Goal: Find specific page/section: Find specific page/section

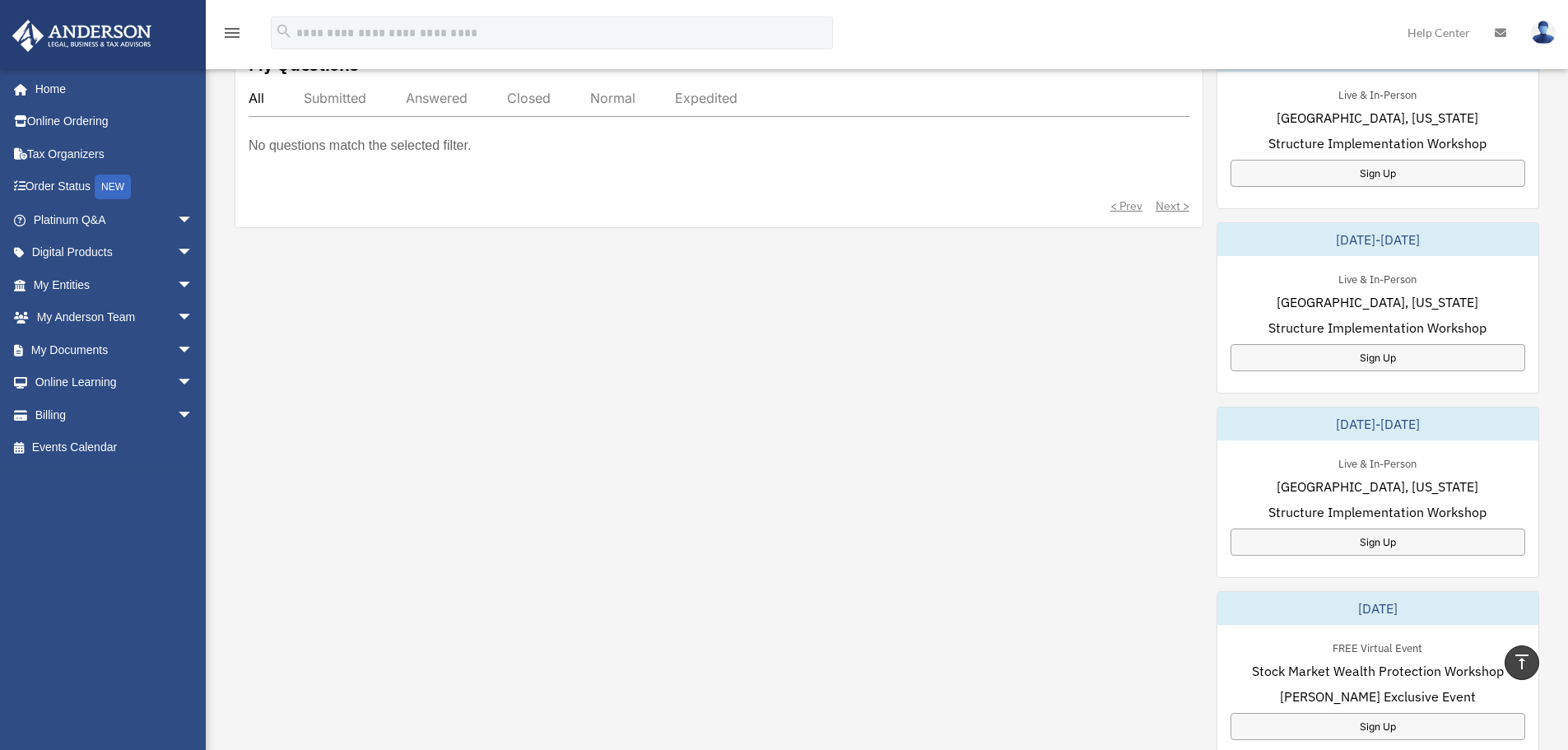
scroll to position [576, 0]
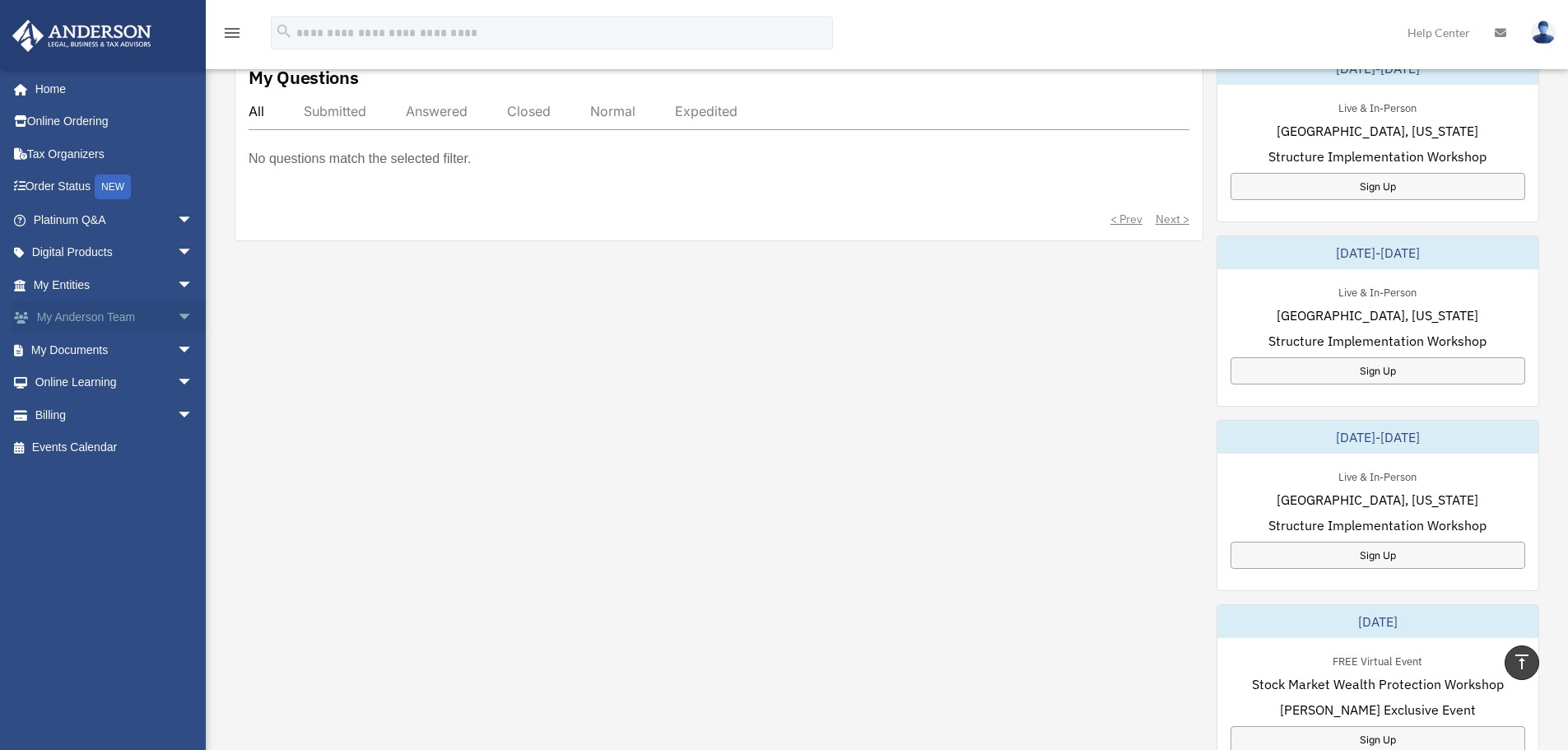
click at [77, 322] on link "My Anderson Team arrow_drop_down" at bounding box center [115, 318] width 207 height 33
click at [177, 313] on span "arrow_drop_down" at bounding box center [194, 318] width 33 height 34
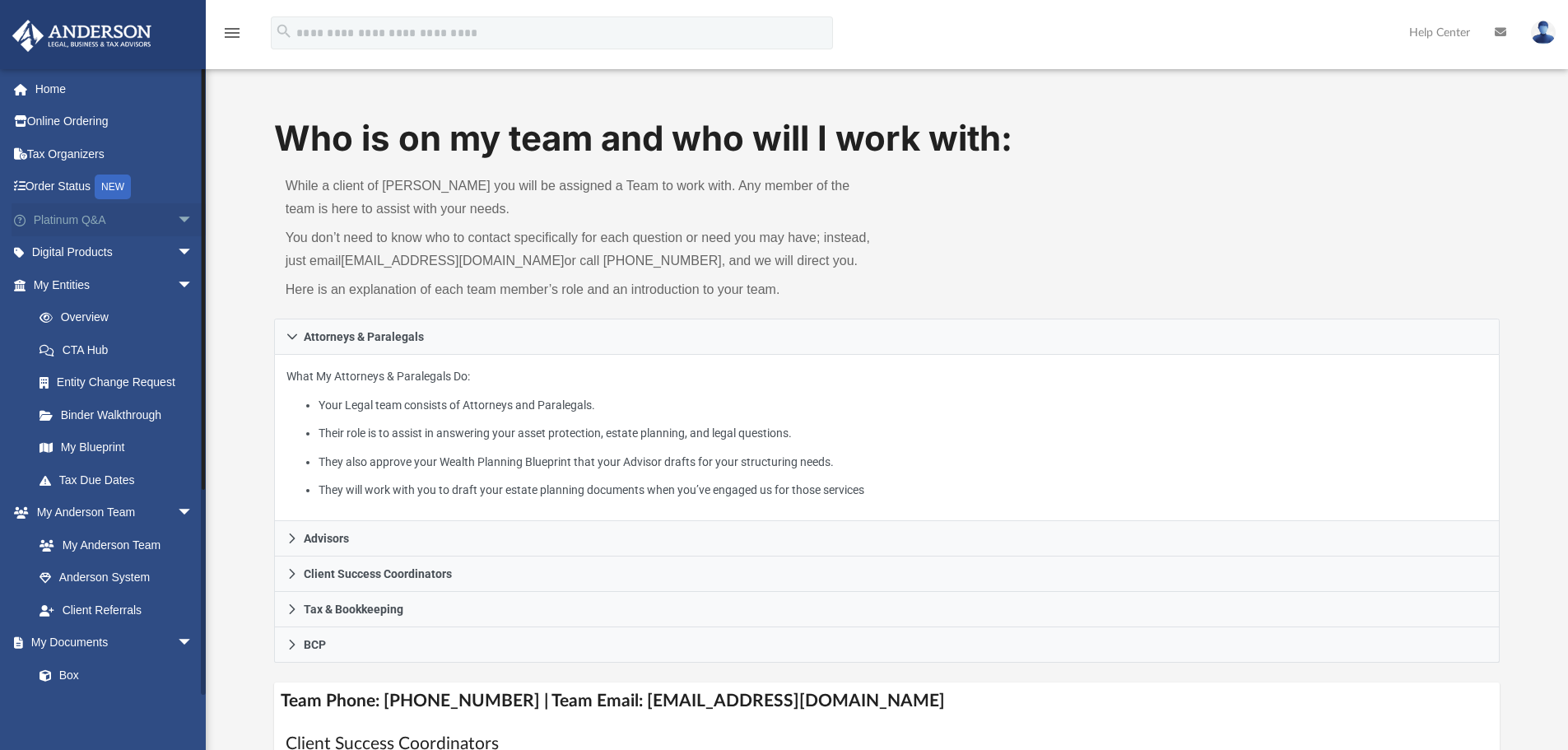
click at [177, 225] on span "arrow_drop_down" at bounding box center [194, 220] width 33 height 34
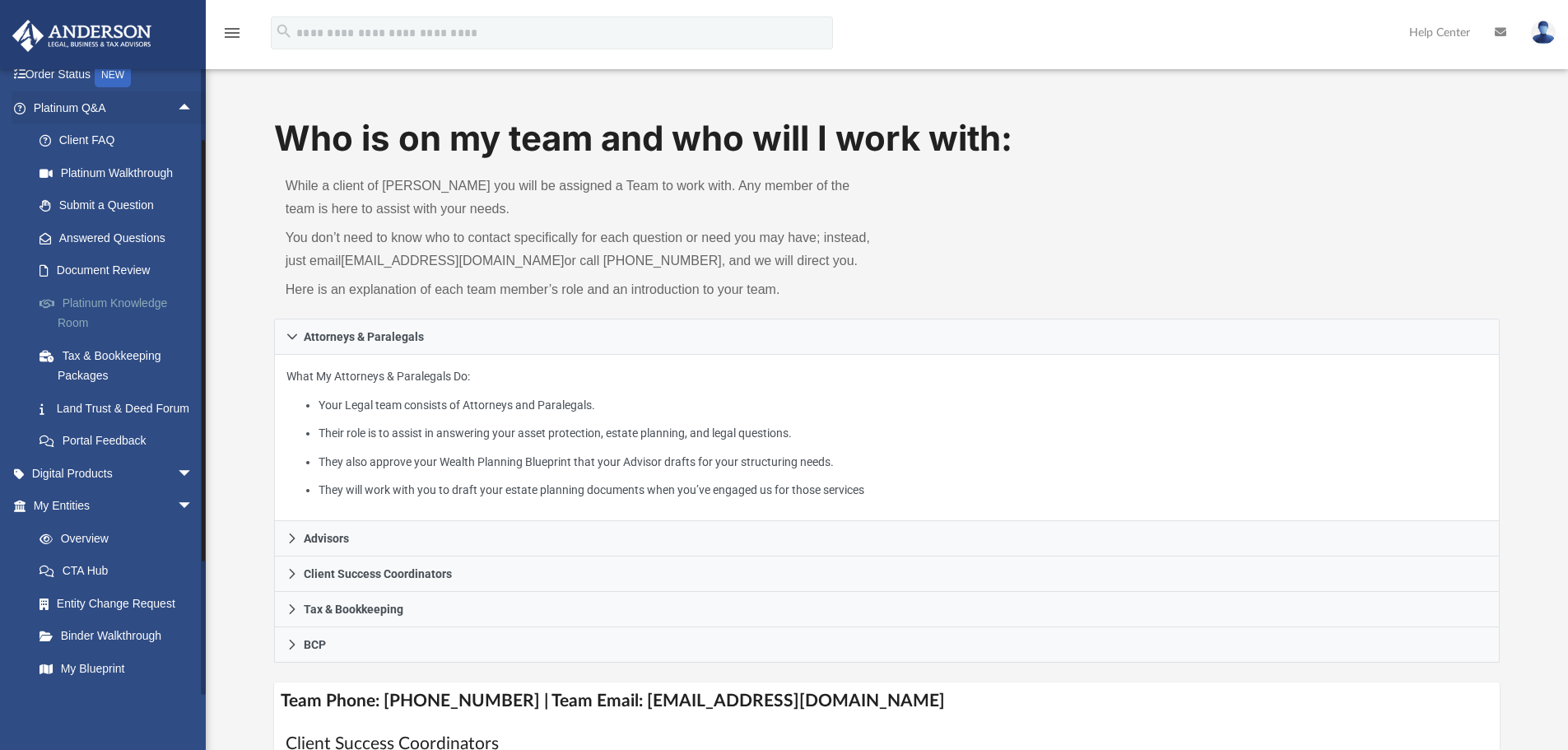
scroll to position [412, 0]
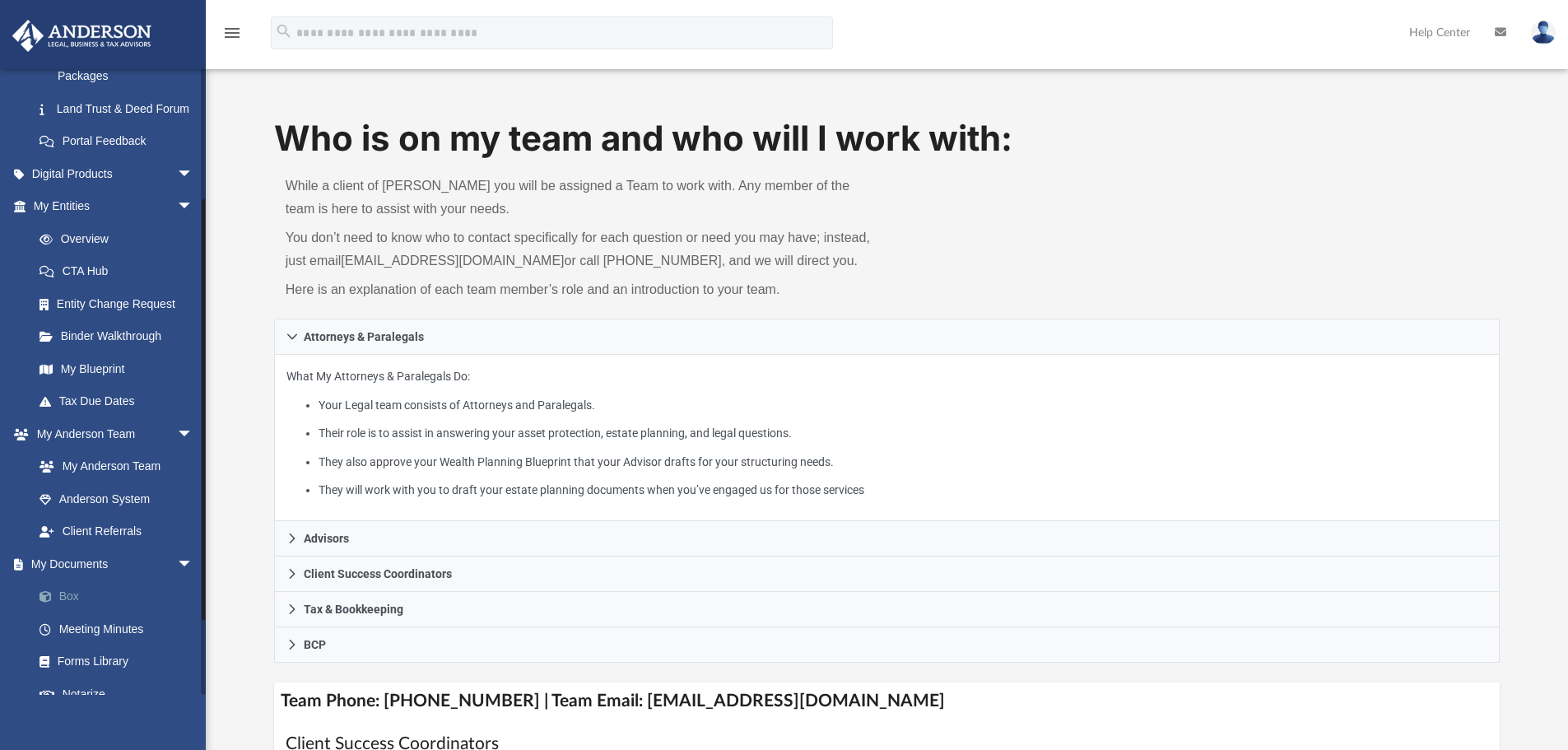
click at [64, 610] on link "Box" at bounding box center [120, 597] width 195 height 33
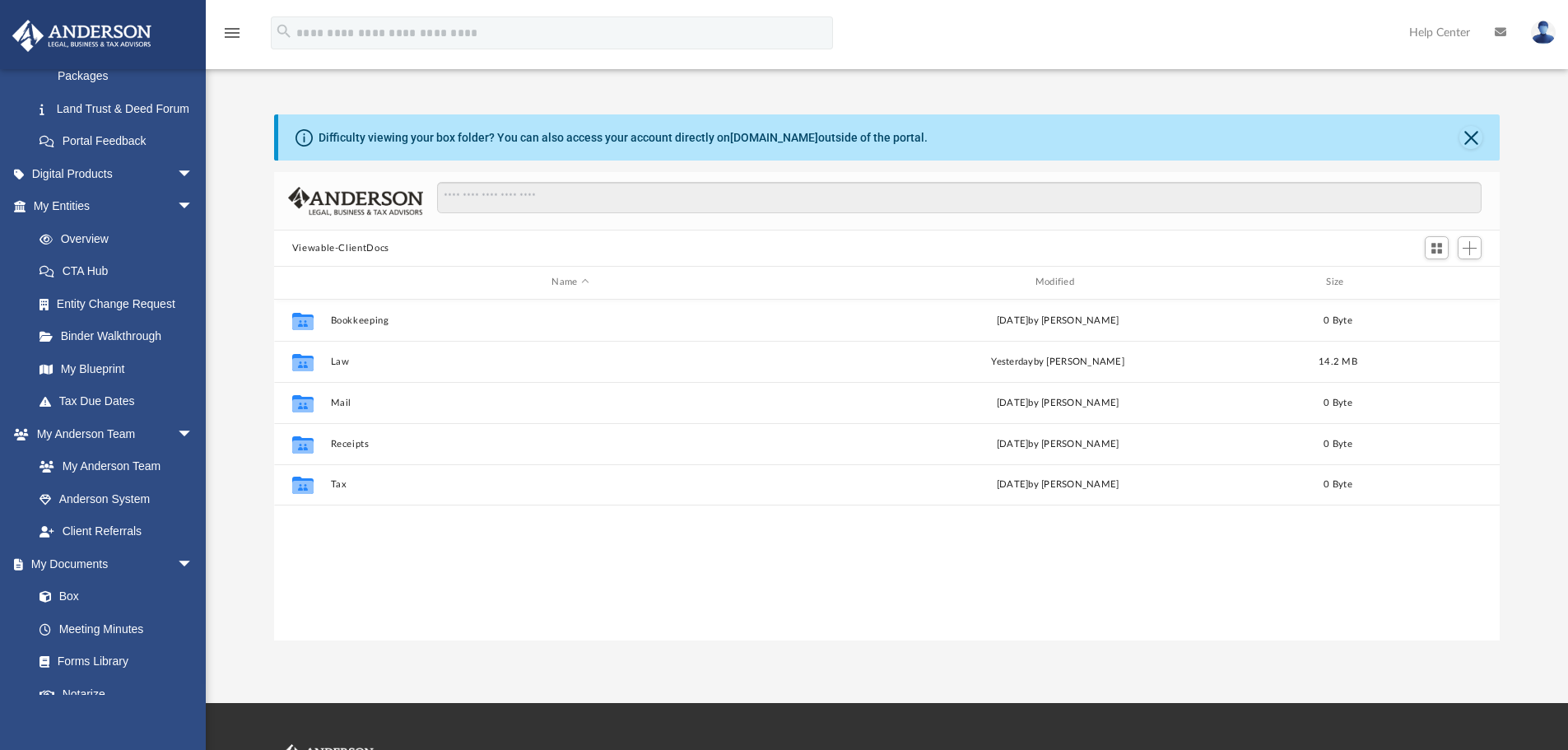
scroll to position [362, 1213]
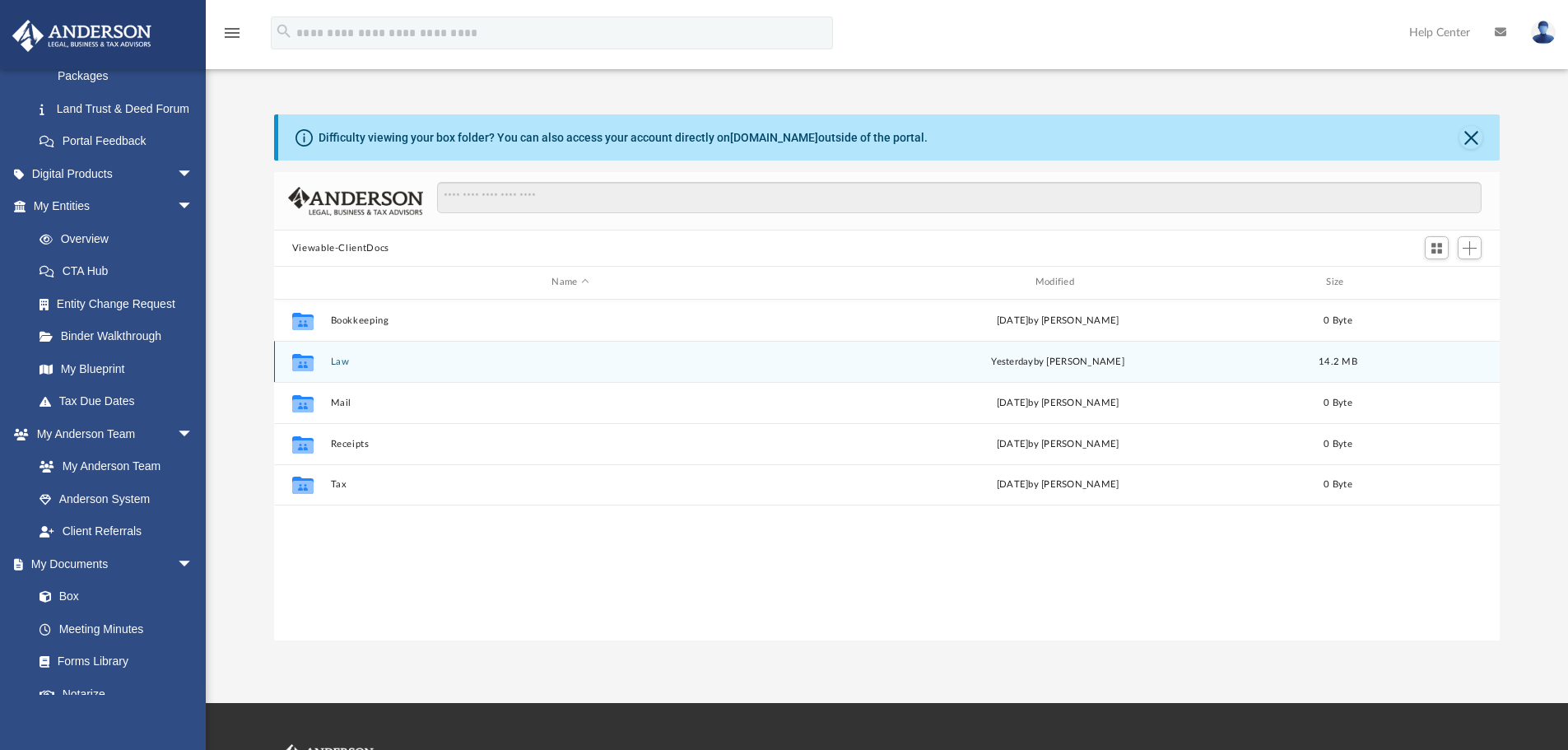
click at [337, 359] on button "Law" at bounding box center [570, 362] width 479 height 11
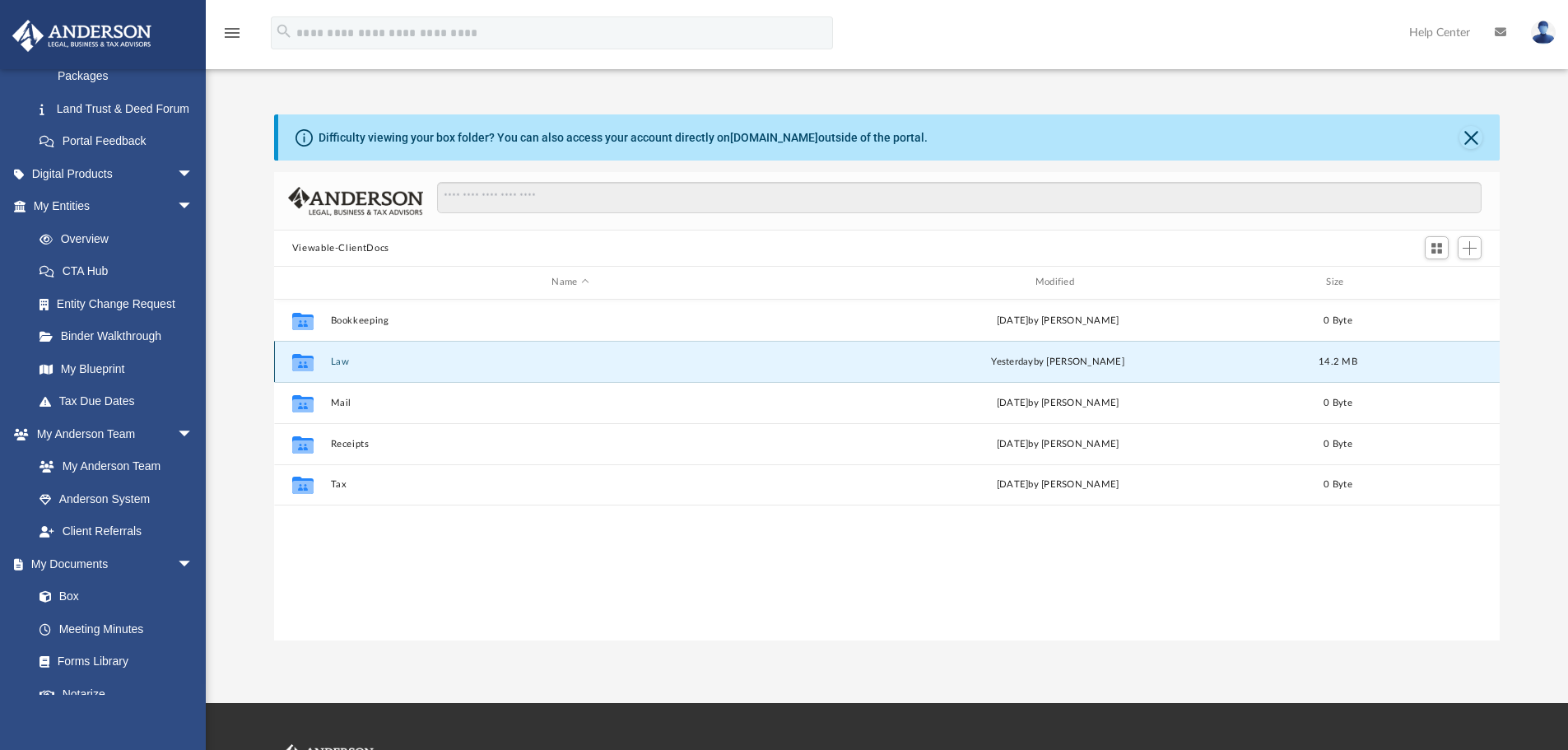
click at [337, 359] on button "Law" at bounding box center [570, 362] width 479 height 11
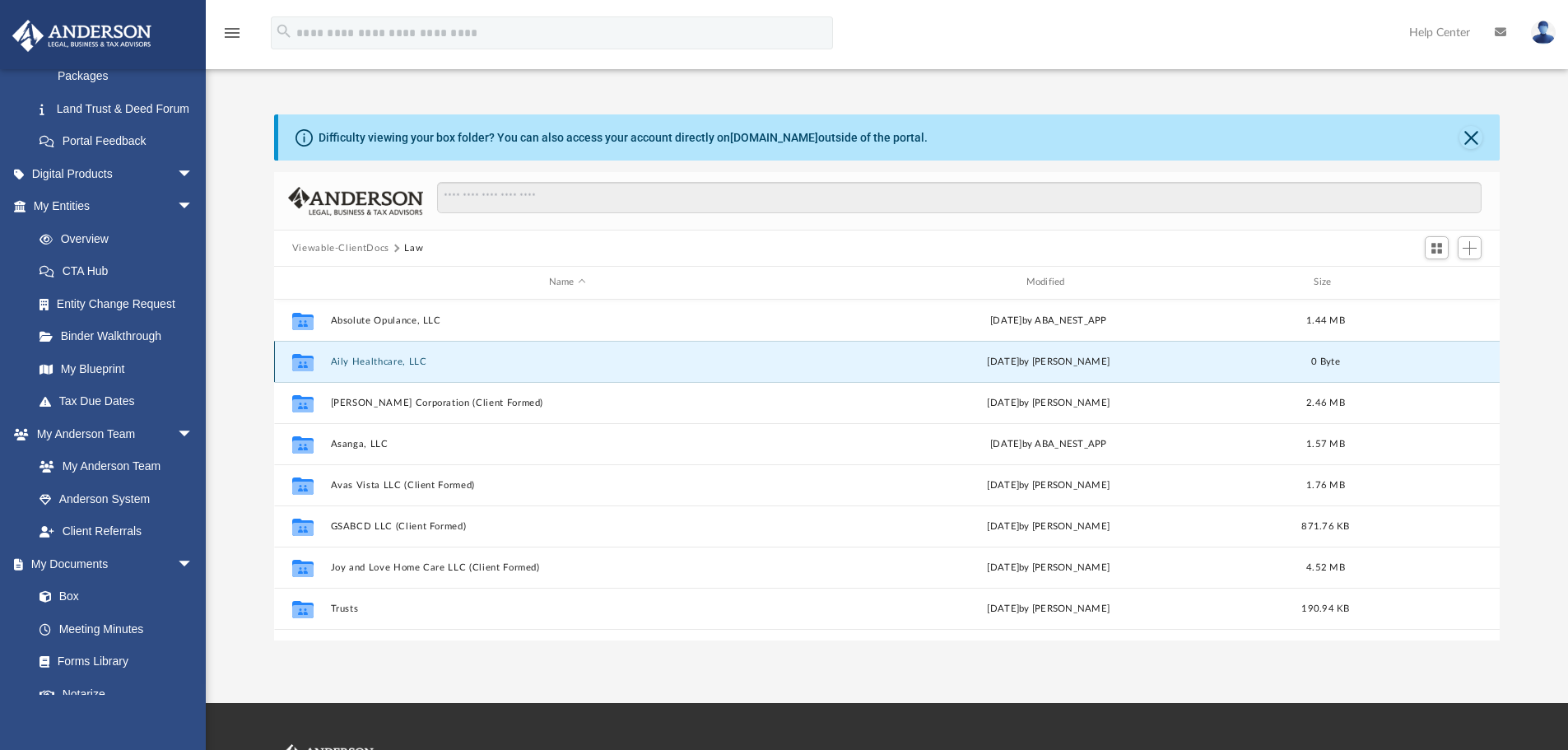
click at [377, 363] on button "Aily Healthcare, LLC" at bounding box center [567, 362] width 474 height 11
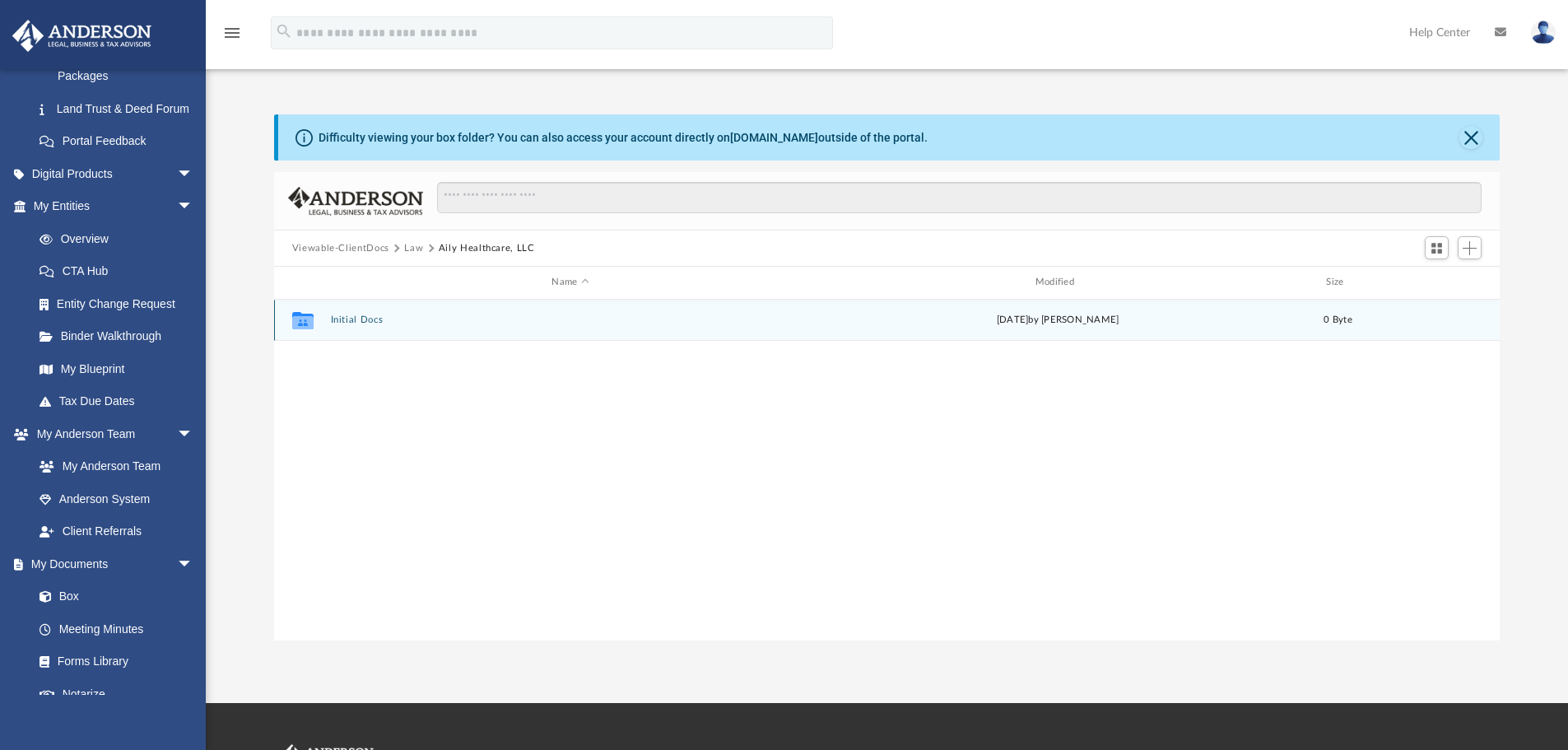
click at [349, 318] on button "Initial Docs" at bounding box center [570, 320] width 479 height 11
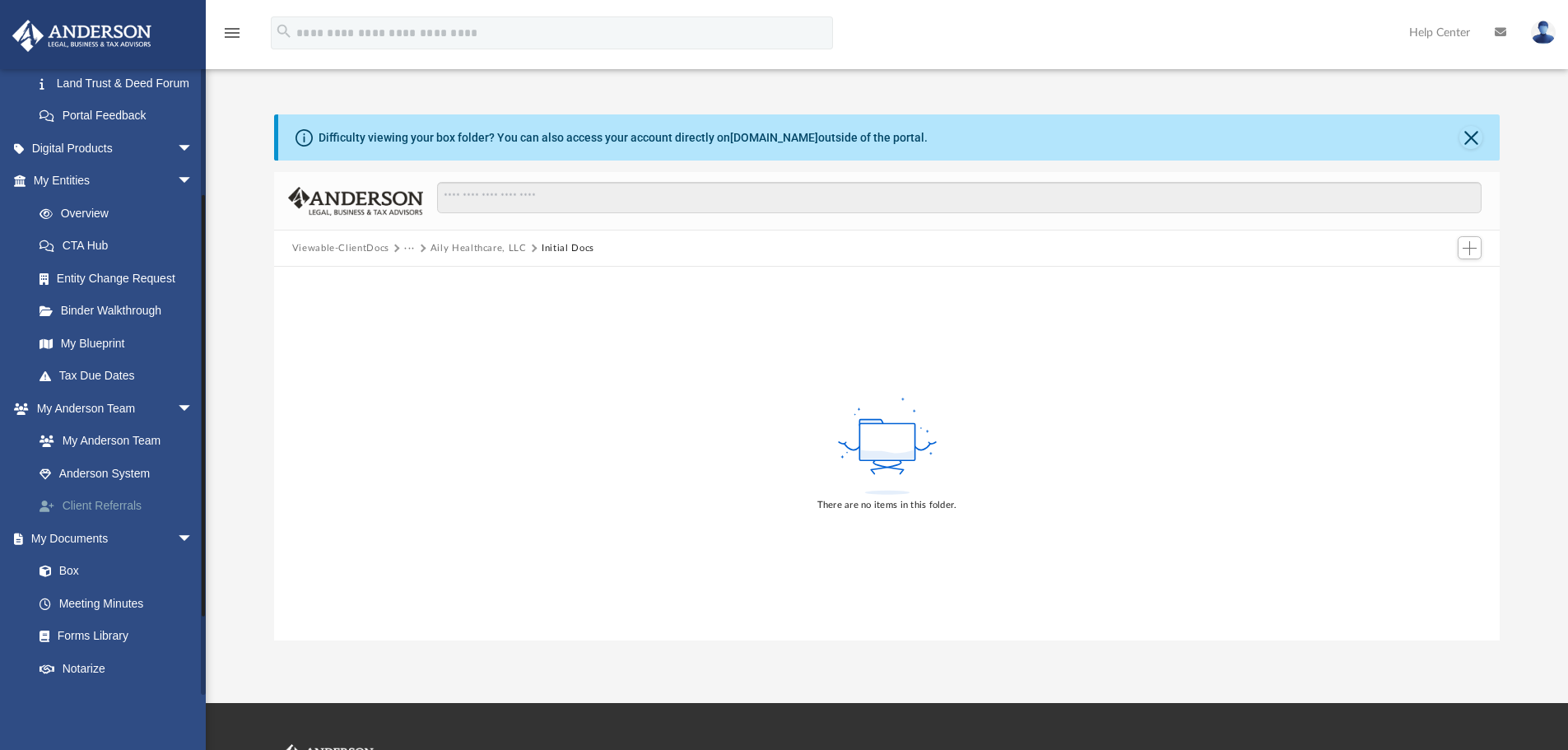
scroll to position [400, 0]
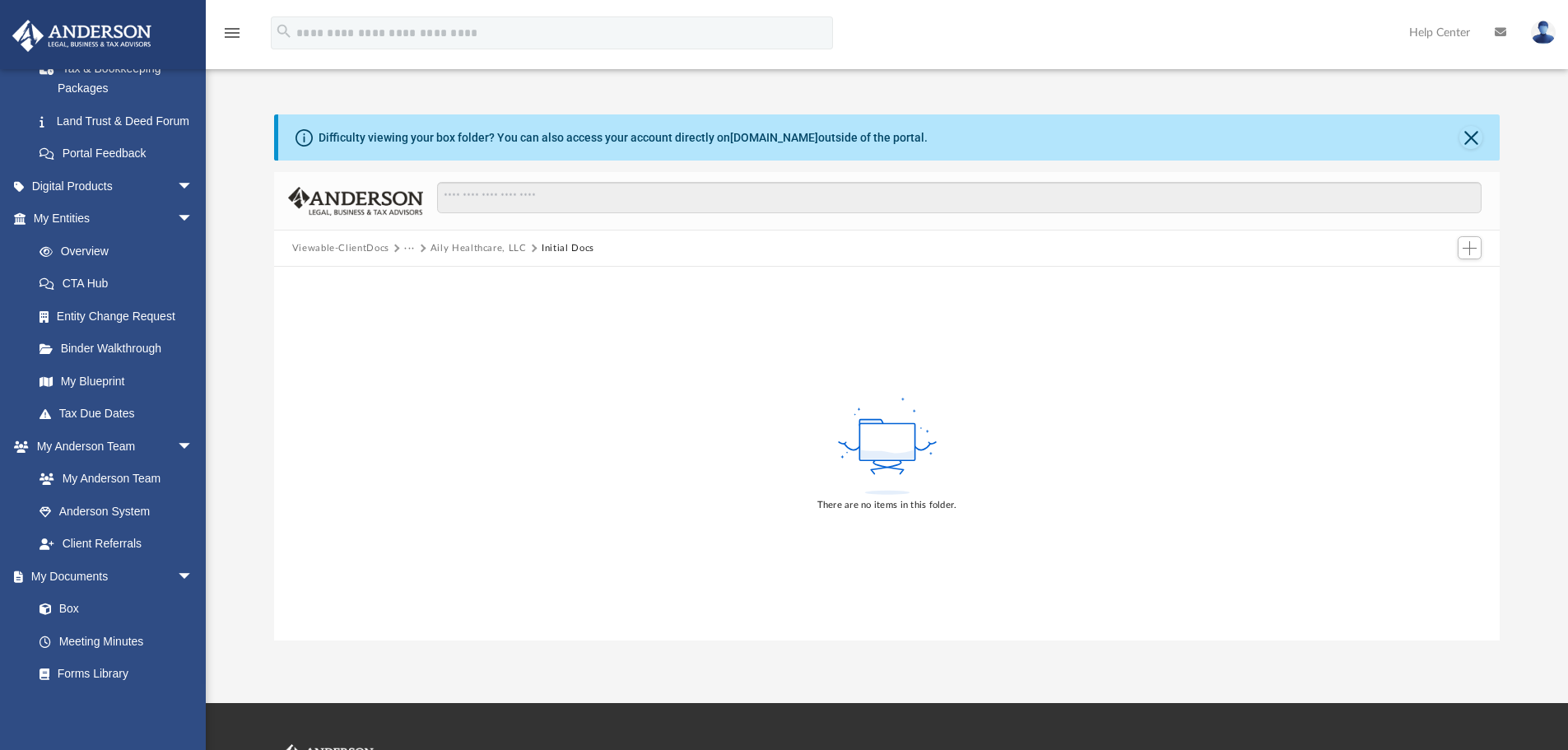
click at [447, 244] on button "Aily Healthcare, LLC" at bounding box center [479, 249] width 96 height 15
click at [408, 246] on button "Law" at bounding box center [413, 249] width 19 height 15
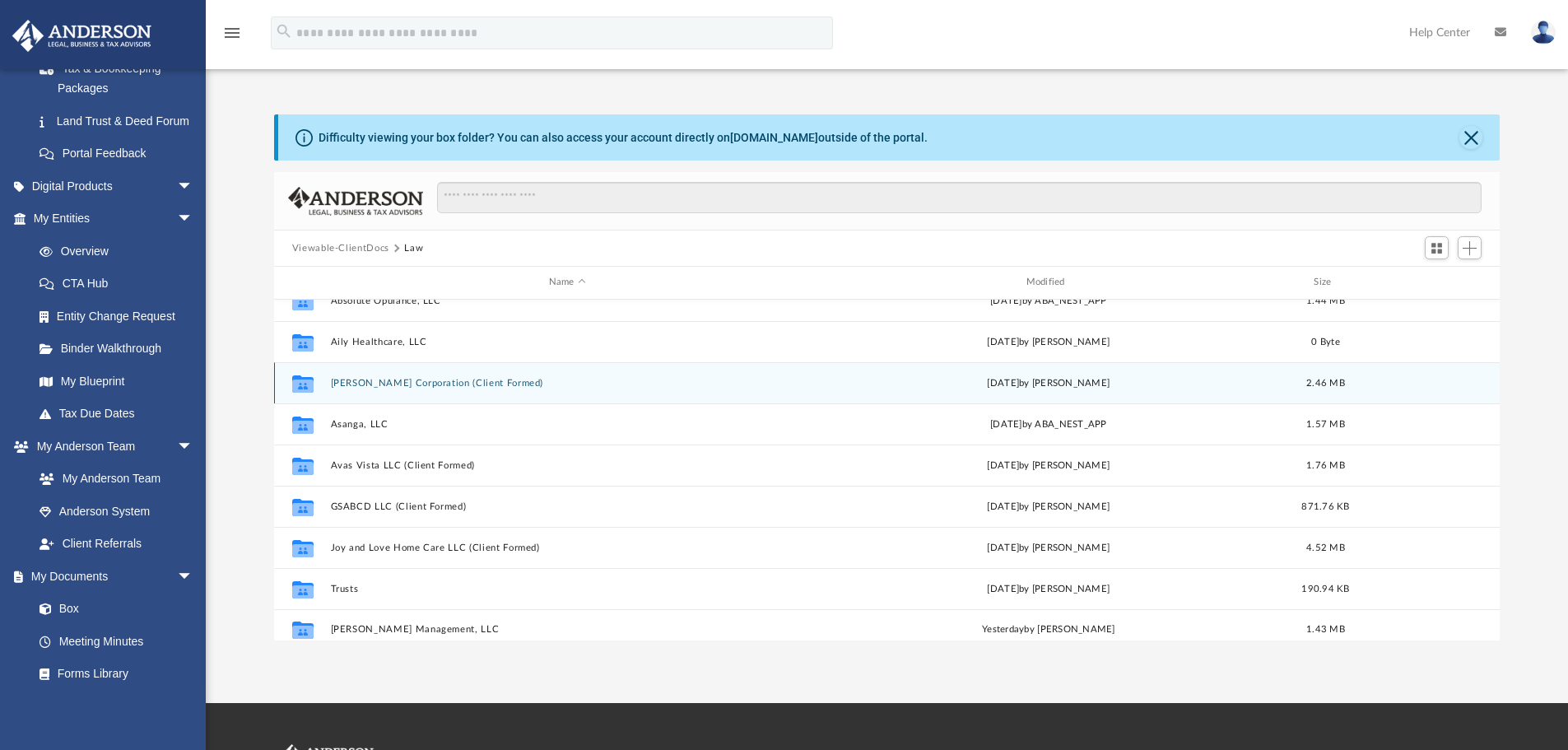
scroll to position [29, 0]
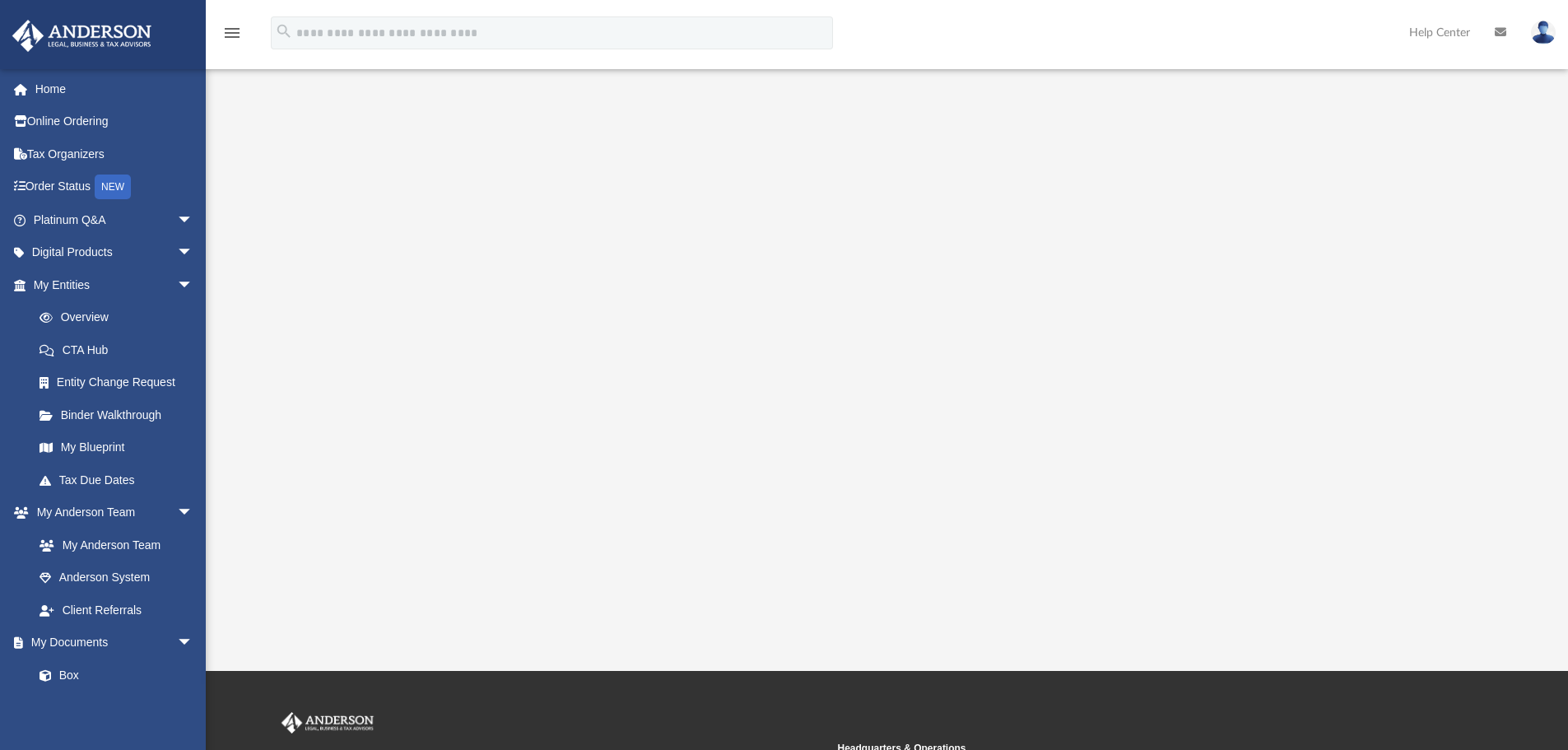
scroll to position [83, 0]
